Goal: Task Accomplishment & Management: Use online tool/utility

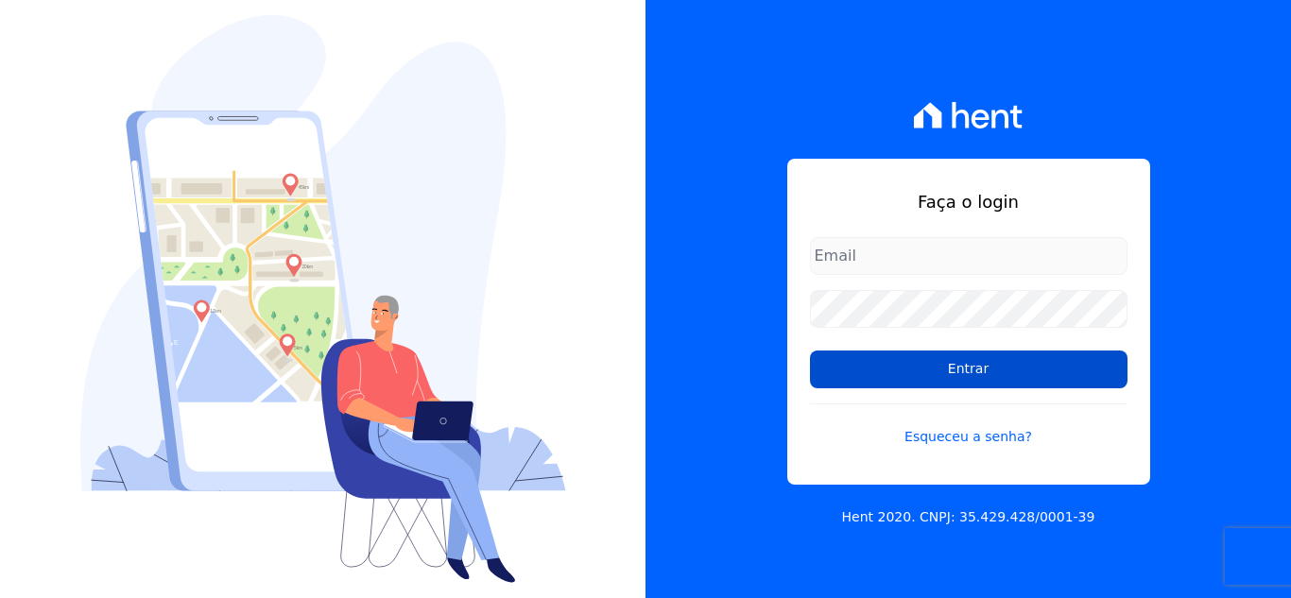
type input "[EMAIL_ADDRESS][DOMAIN_NAME]"
click at [832, 365] on input "Entrar" at bounding box center [968, 370] width 317 height 38
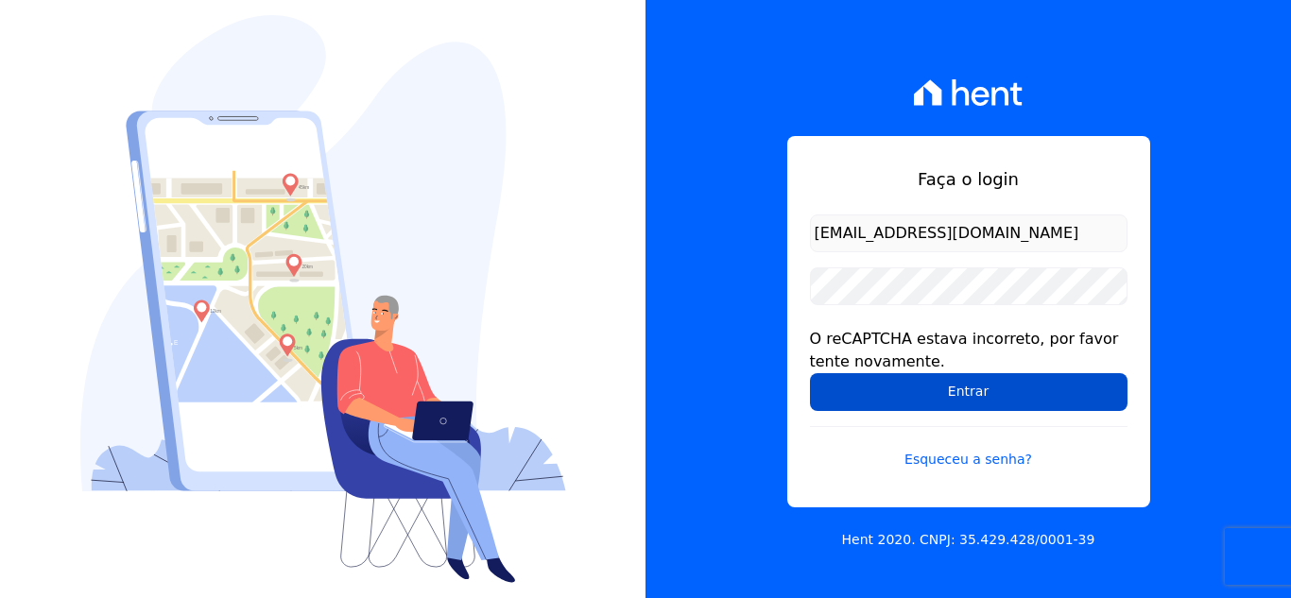
click at [865, 402] on input "Entrar" at bounding box center [968, 392] width 317 height 38
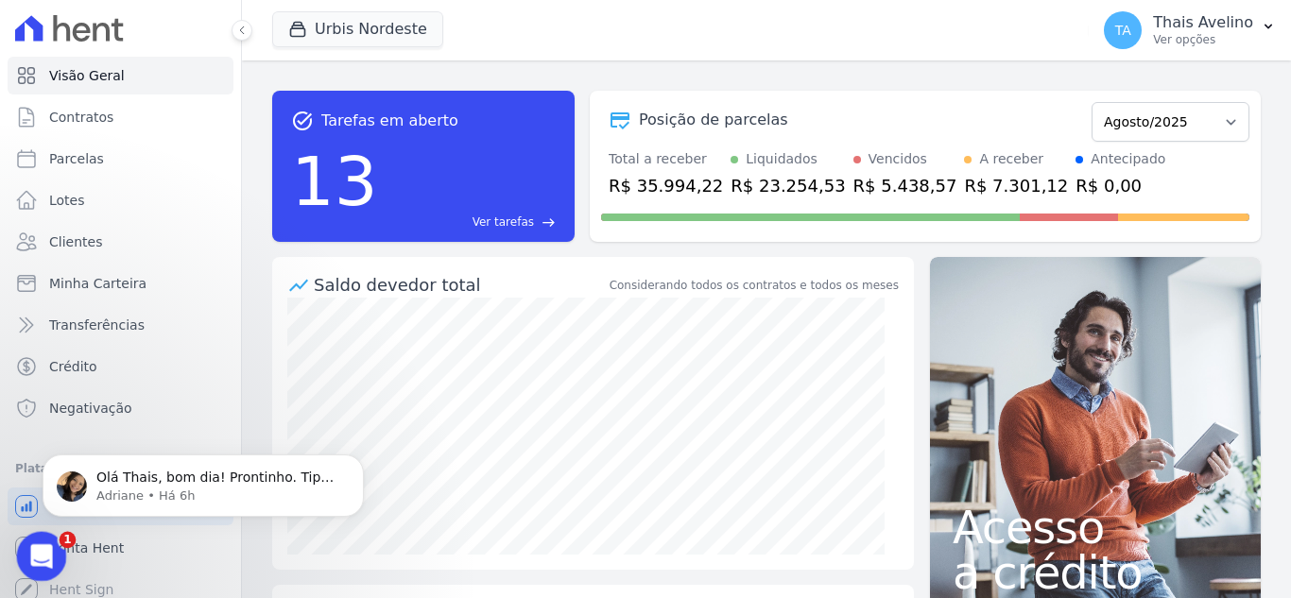
click at [35, 545] on icon "Abrir mensagem da Intercom" at bounding box center [39, 554] width 31 height 31
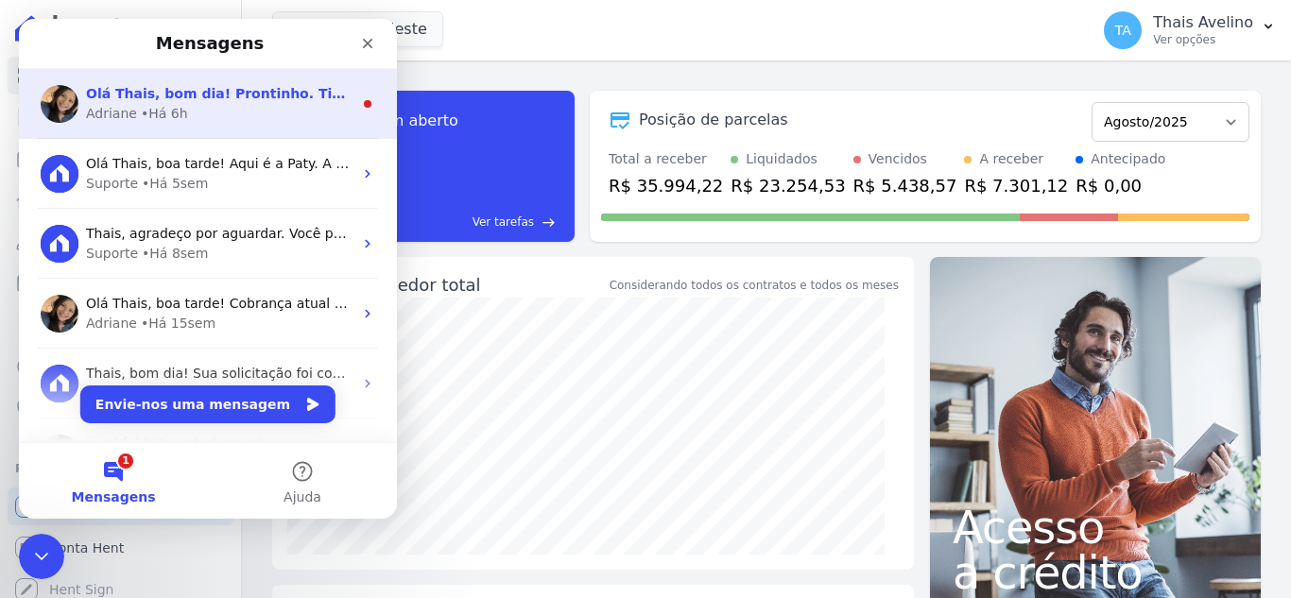
click at [187, 101] on span "Olá Thais, bom dia! Prontinho. Tipo de parcela alterado de Financiamento para P…" at bounding box center [583, 93] width 995 height 15
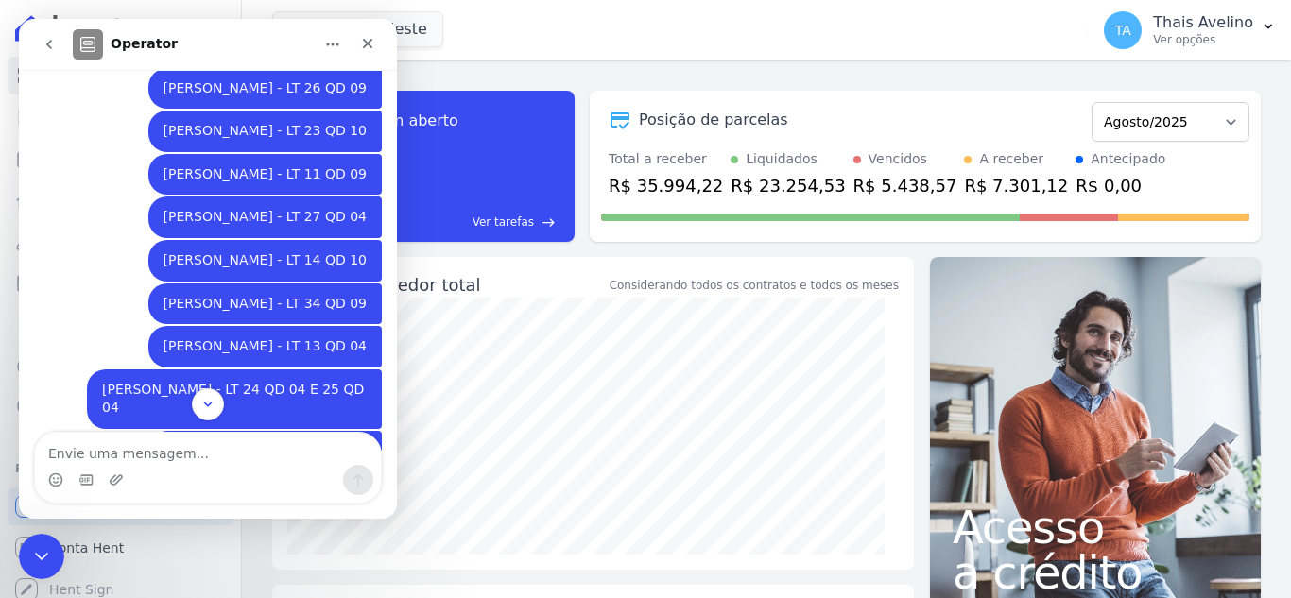
scroll to position [2197, 0]
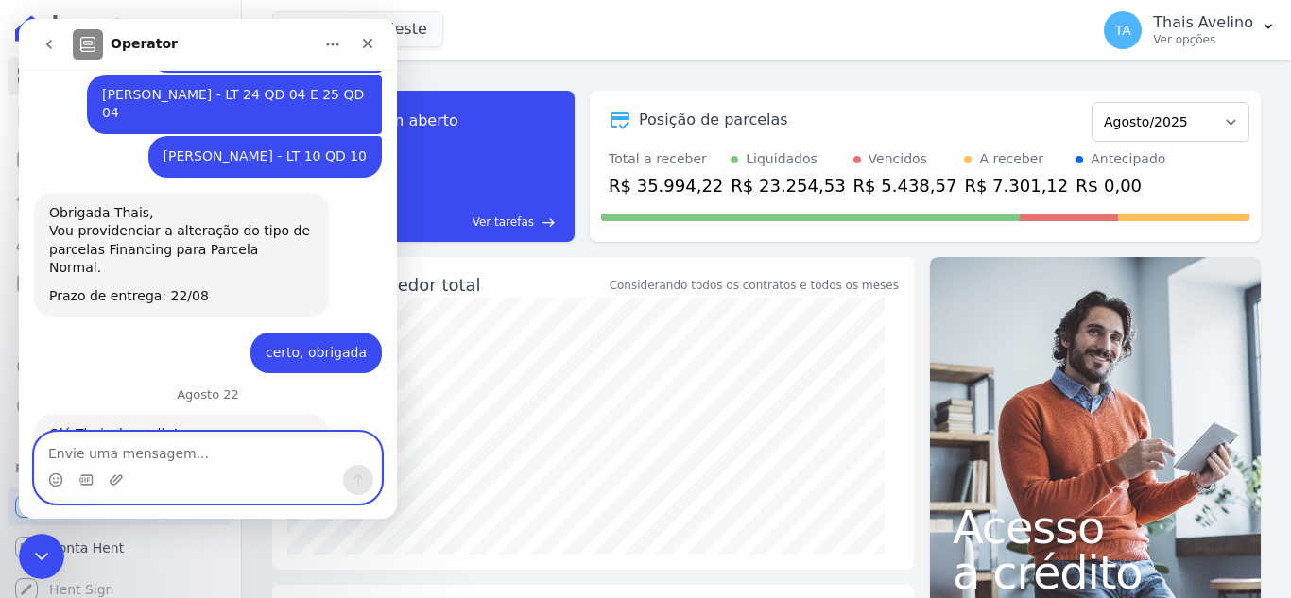
click at [202, 453] on textarea "Envie uma mensagem..." at bounding box center [208, 449] width 346 height 32
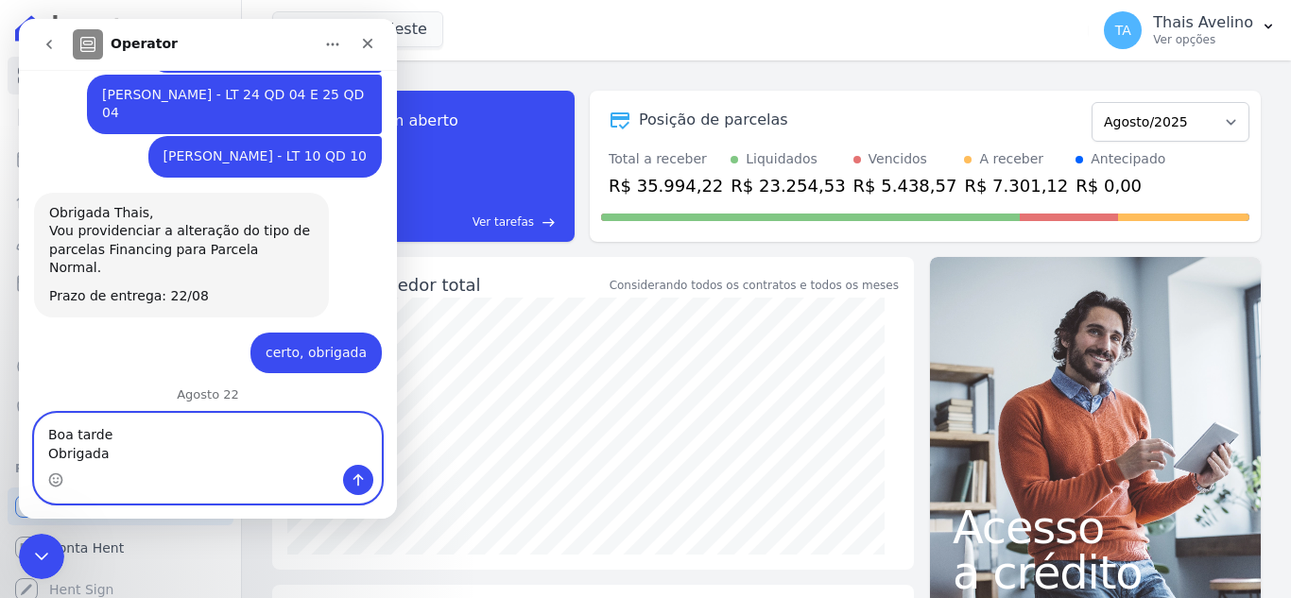
type textarea "Boa tarde Obrigada"
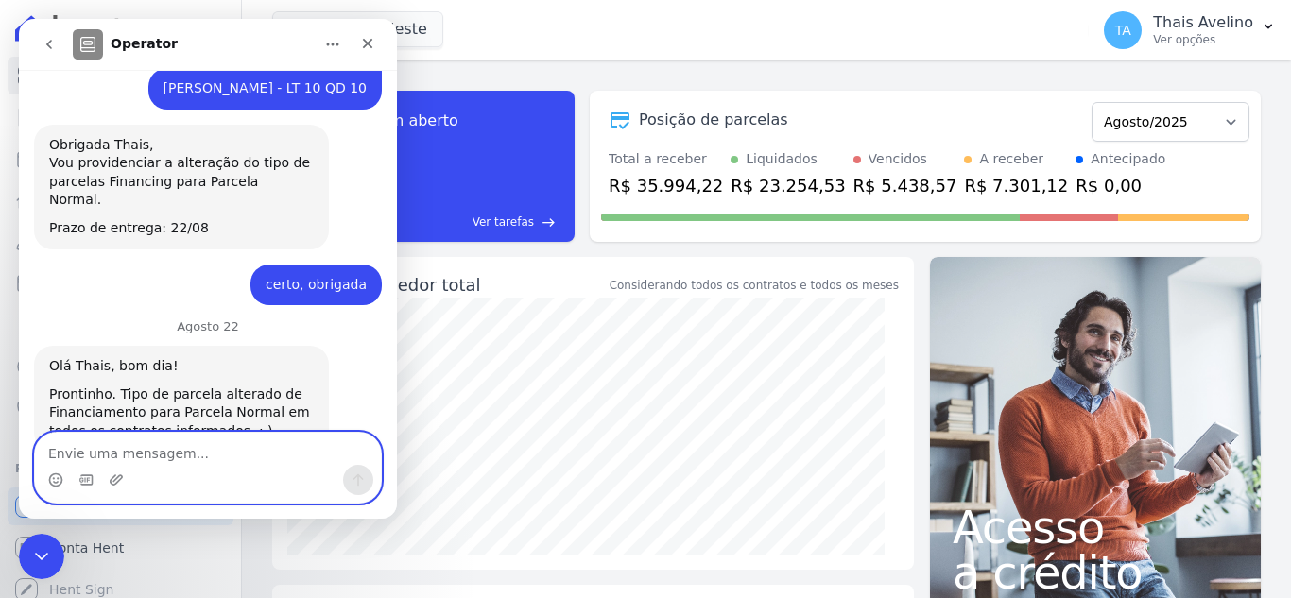
scroll to position [2273, 0]
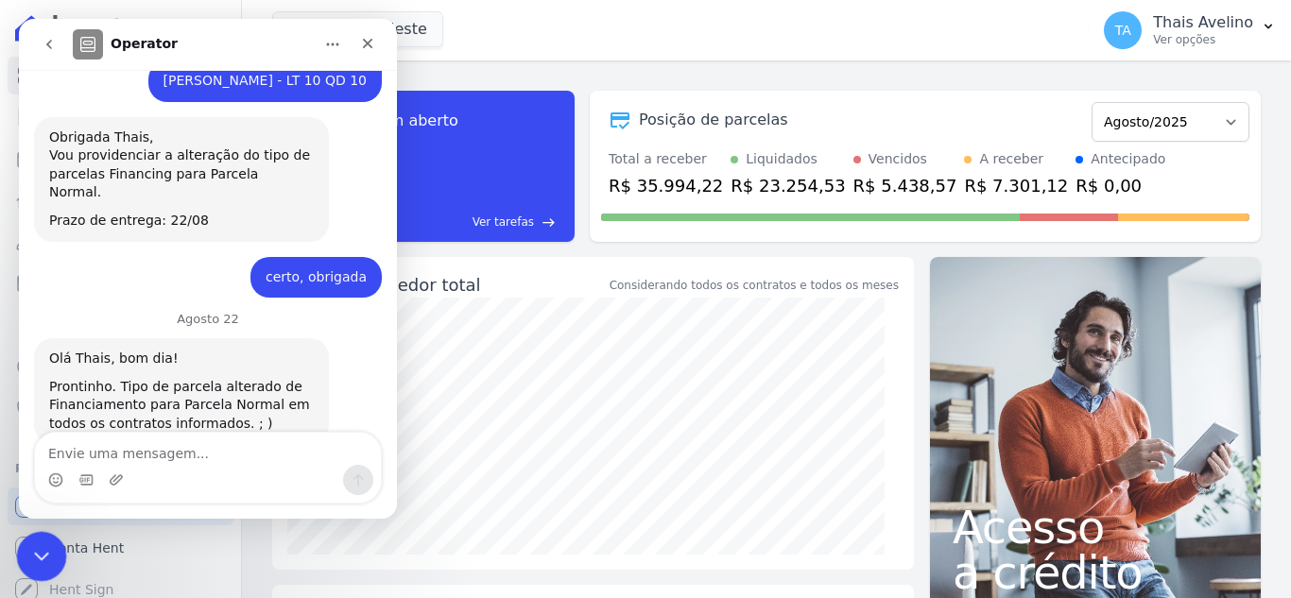
click at [46, 542] on icon "Fechar mensagem da Intercom" at bounding box center [38, 553] width 23 height 23
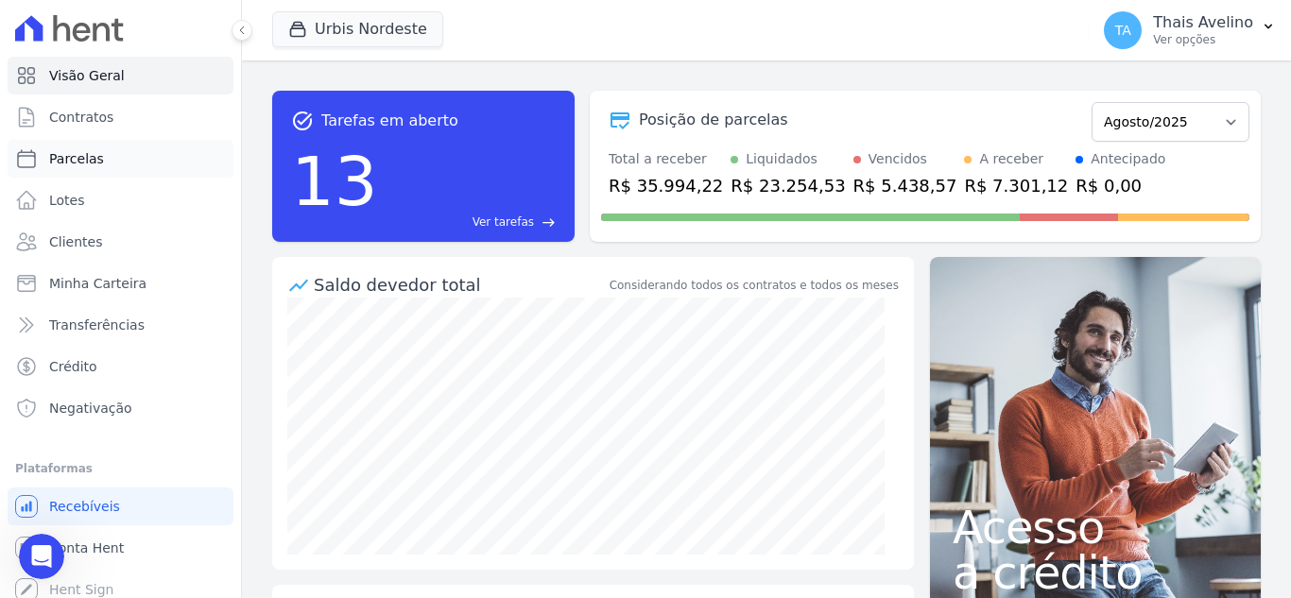
click at [130, 164] on link "Parcelas" at bounding box center [121, 159] width 226 height 38
select select
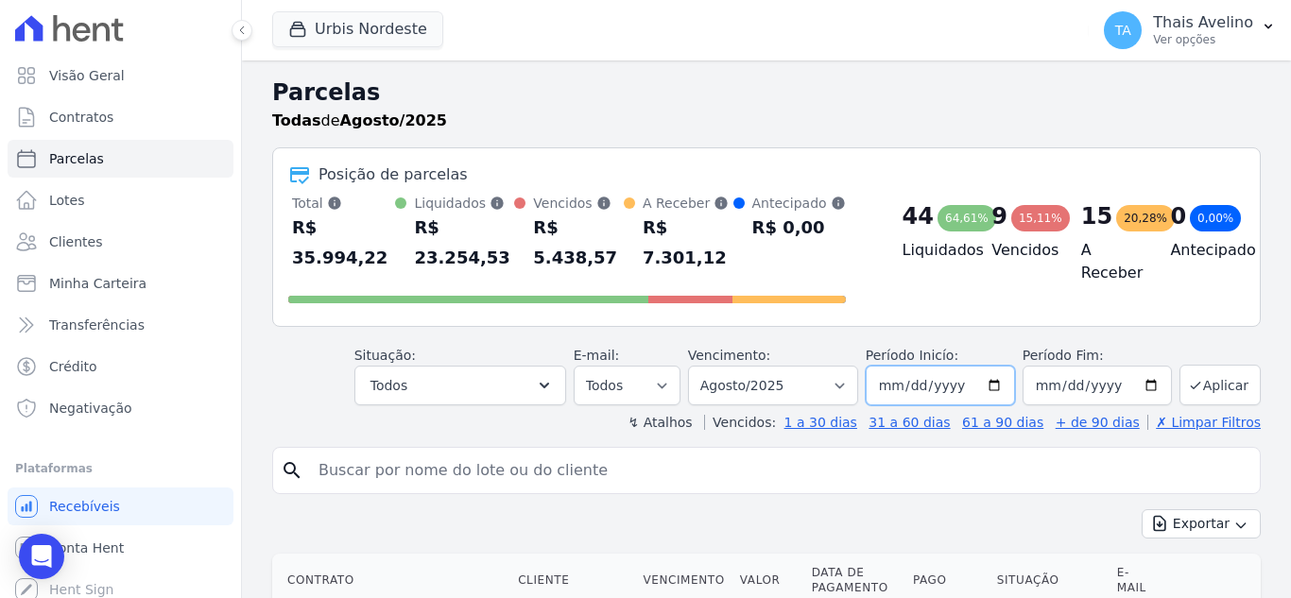
drag, startPoint x: 884, startPoint y: 363, endPoint x: 906, endPoint y: 365, distance: 22.8
click at [885, 366] on input "2025-08-01" at bounding box center [940, 386] width 149 height 40
click at [906, 366] on input "2025-08-01" at bounding box center [940, 386] width 149 height 40
type input "252024-09-01"
type input "2024-09-01"
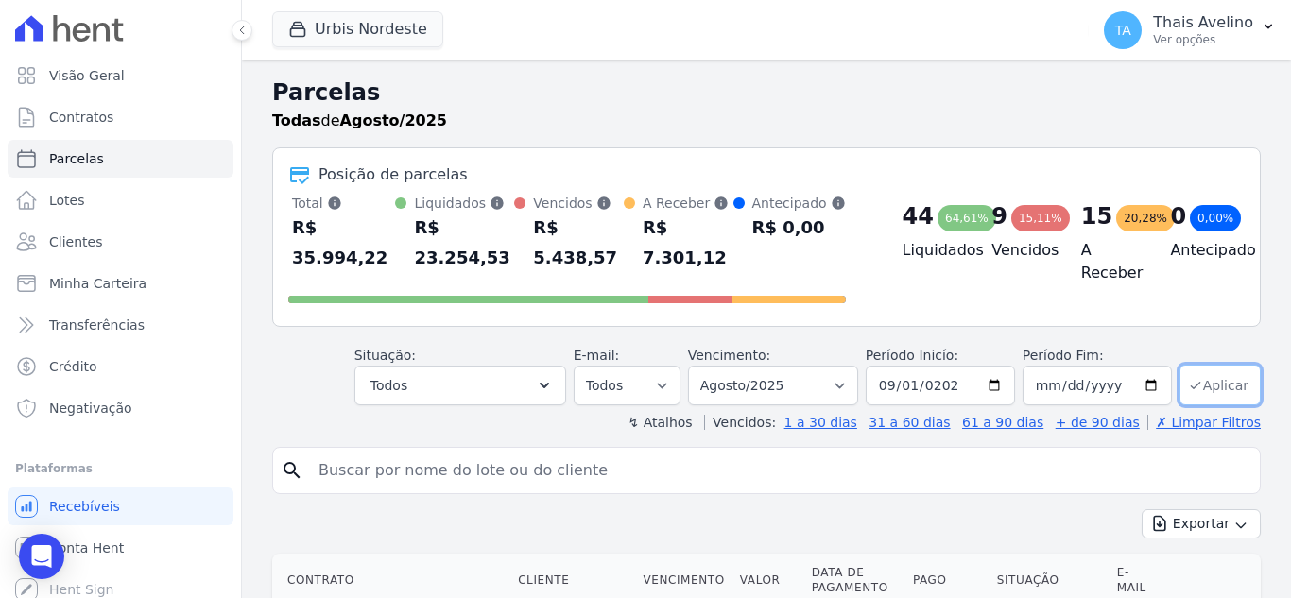
click at [1214, 365] on button "Aplicar" at bounding box center [1219, 385] width 81 height 41
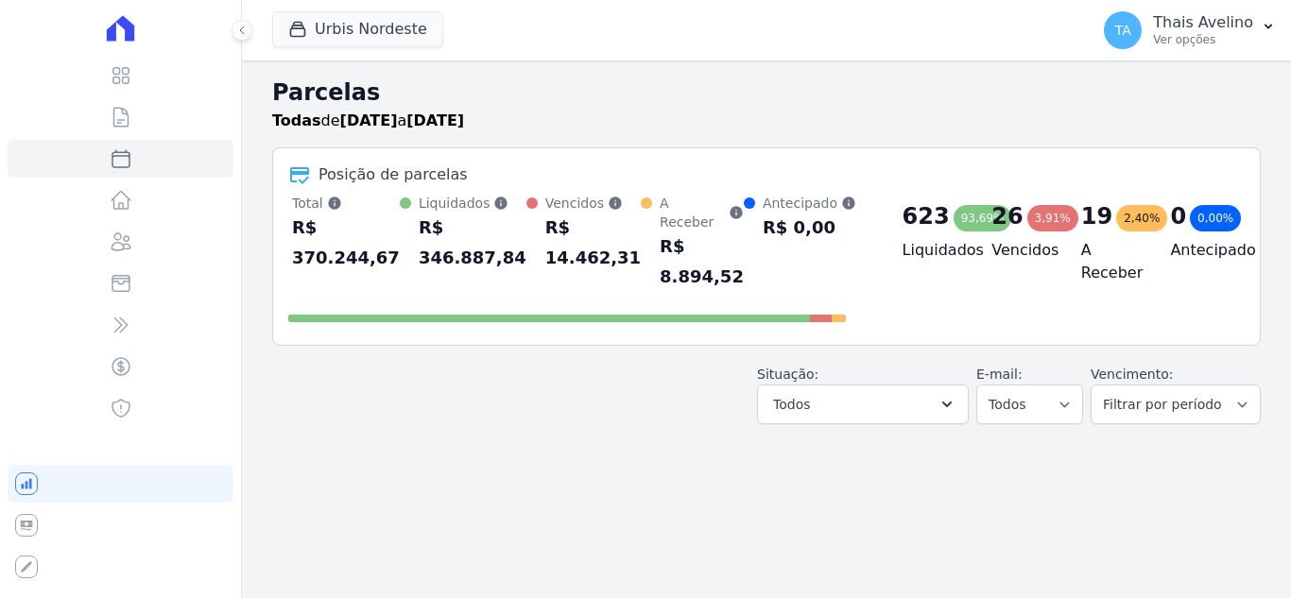
select select
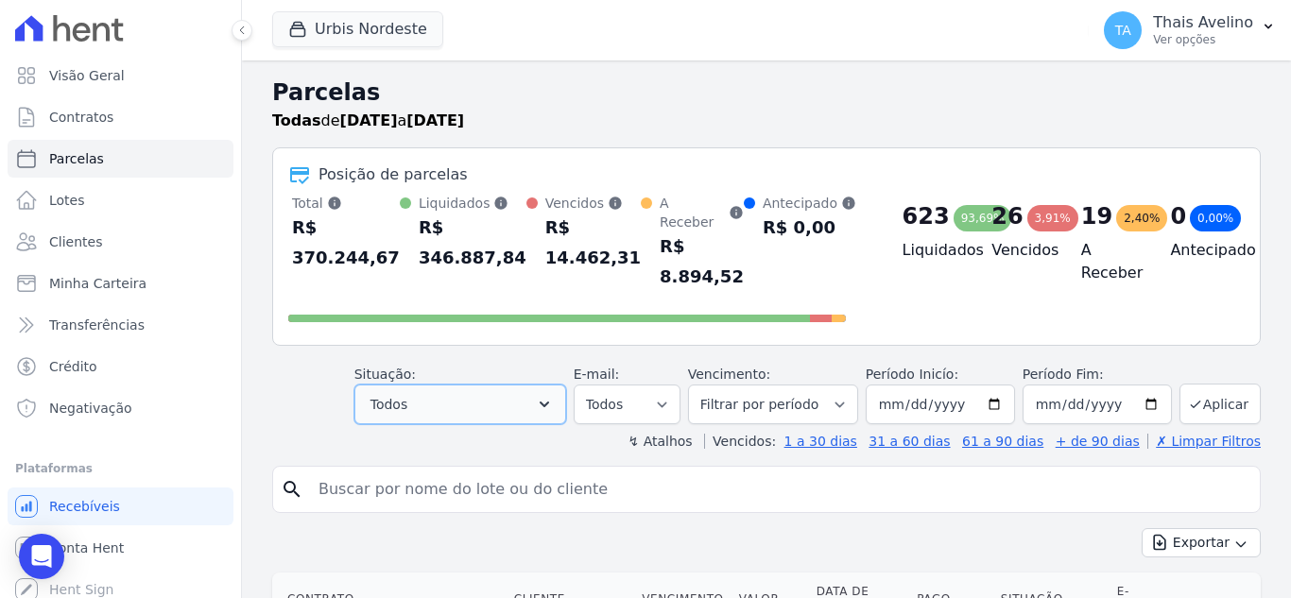
click at [493, 394] on button "Todos" at bounding box center [460, 405] width 212 height 40
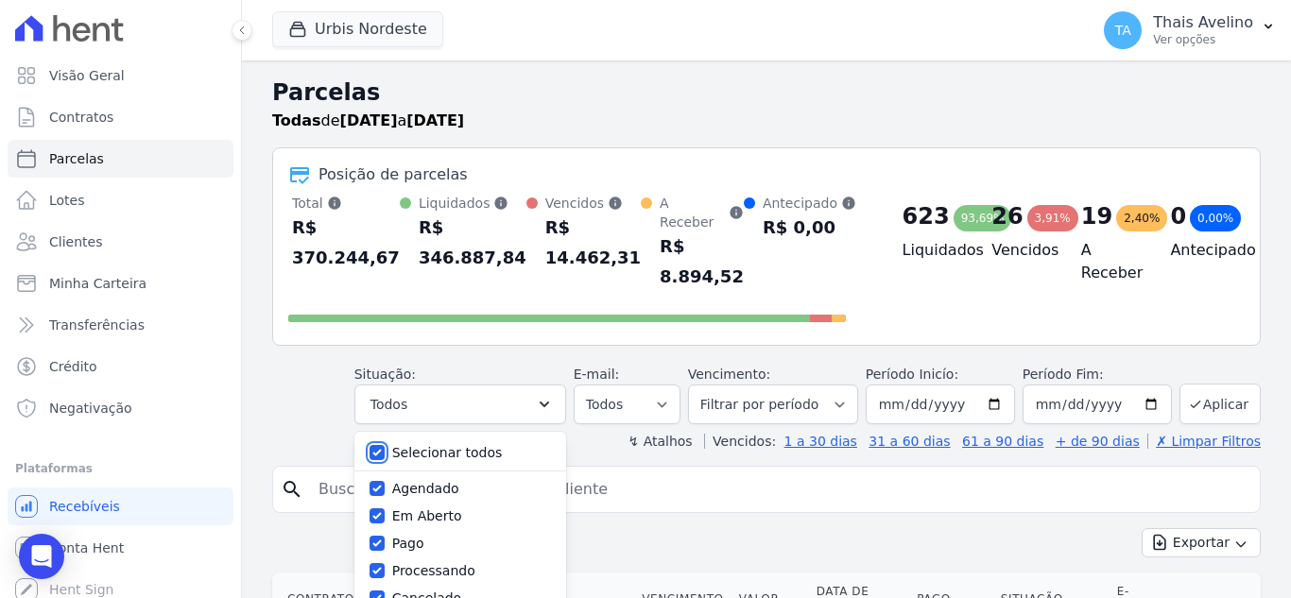
click at [385, 445] on input "Selecionar todos" at bounding box center [376, 452] width 15 height 15
checkbox input "false"
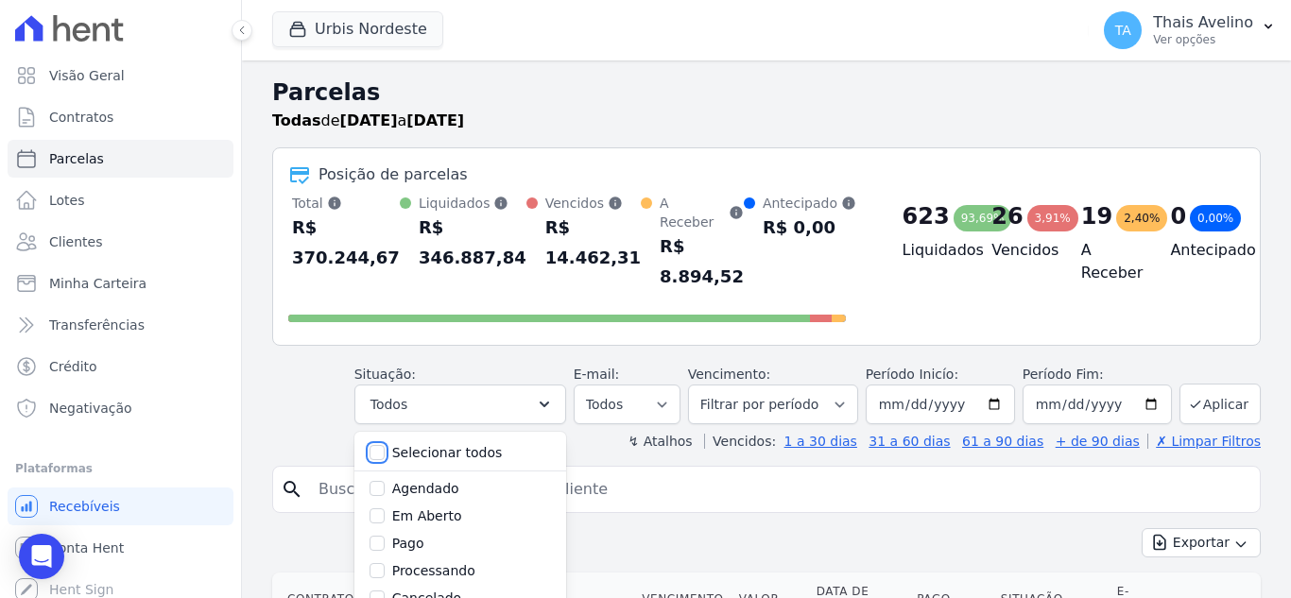
checkbox input "false"
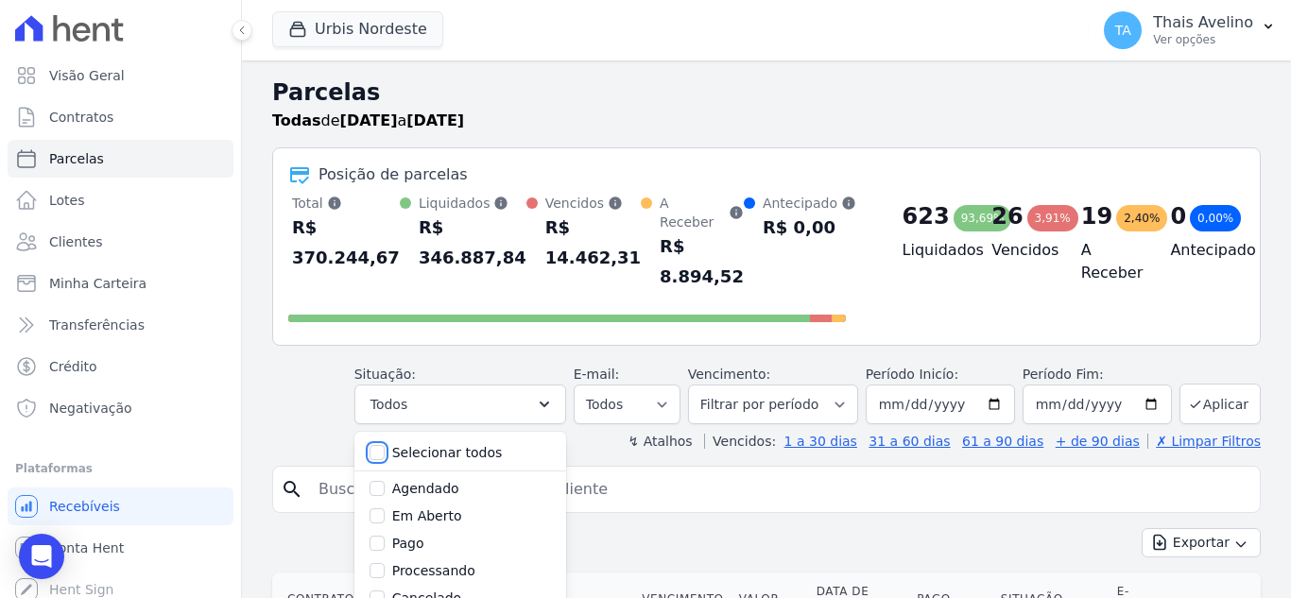
checkbox input "false"
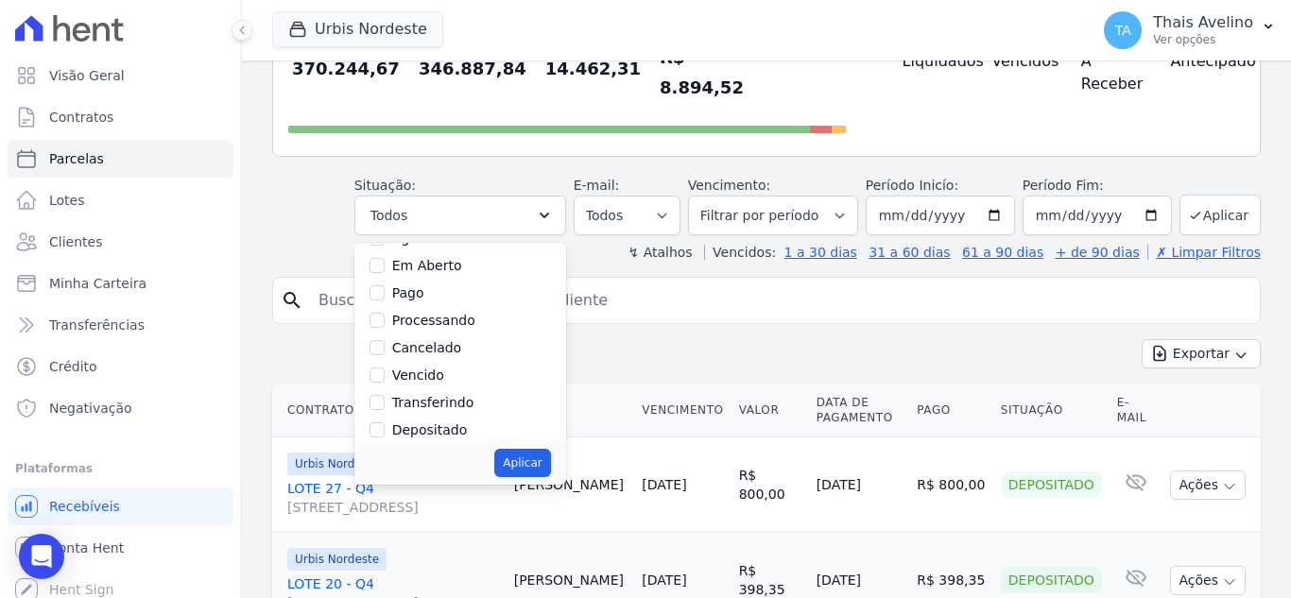
scroll to position [94, 0]
click at [385, 335] on input "Vencido" at bounding box center [376, 342] width 15 height 15
checkbox input "true"
click at [536, 449] on button "Aplicar" at bounding box center [522, 463] width 56 height 28
select select "overdue"
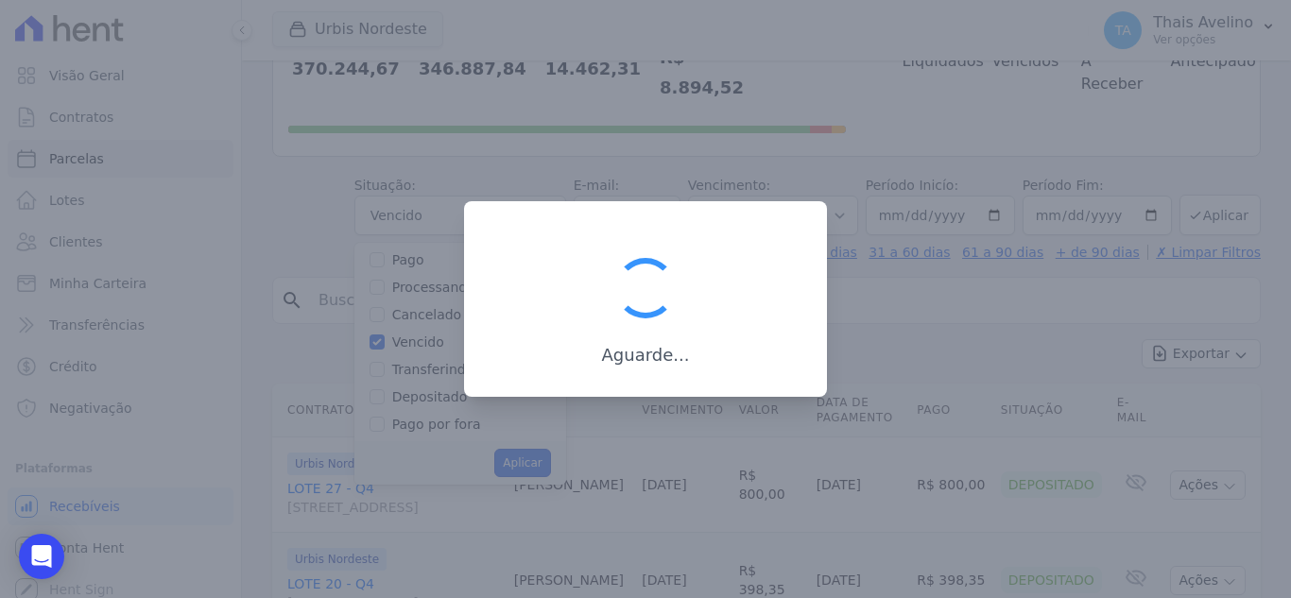
scroll to position [34, 0]
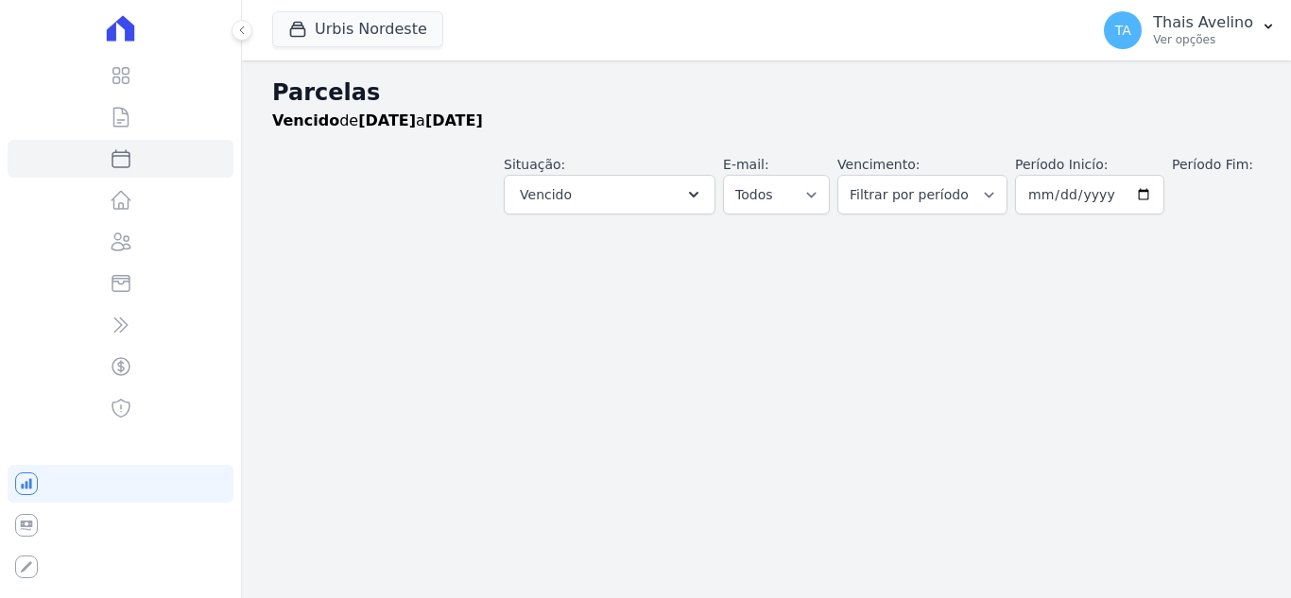
select select
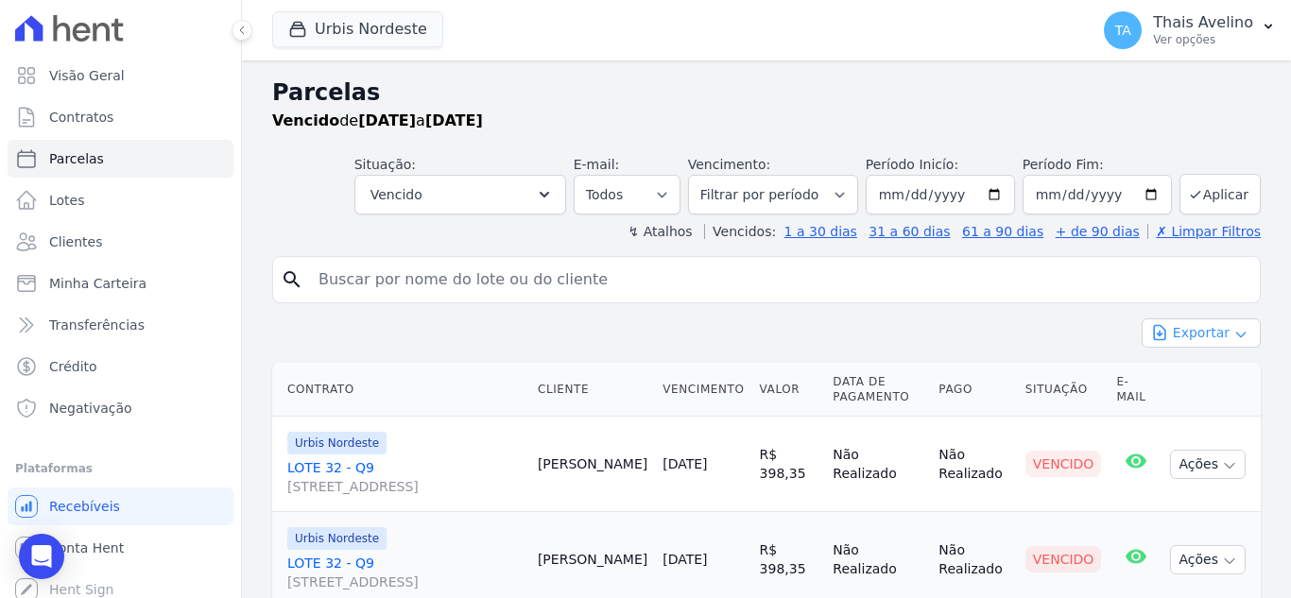
click at [1201, 333] on button "Exportar" at bounding box center [1200, 332] width 119 height 29
click at [1210, 409] on span "Exportar CSV" at bounding box center [1199, 410] width 100 height 19
click at [714, 113] on div "Vencido de 01/09/2024 a 31/08/2025" at bounding box center [766, 121] width 988 height 23
